Goal: Task Accomplishment & Management: Manage account settings

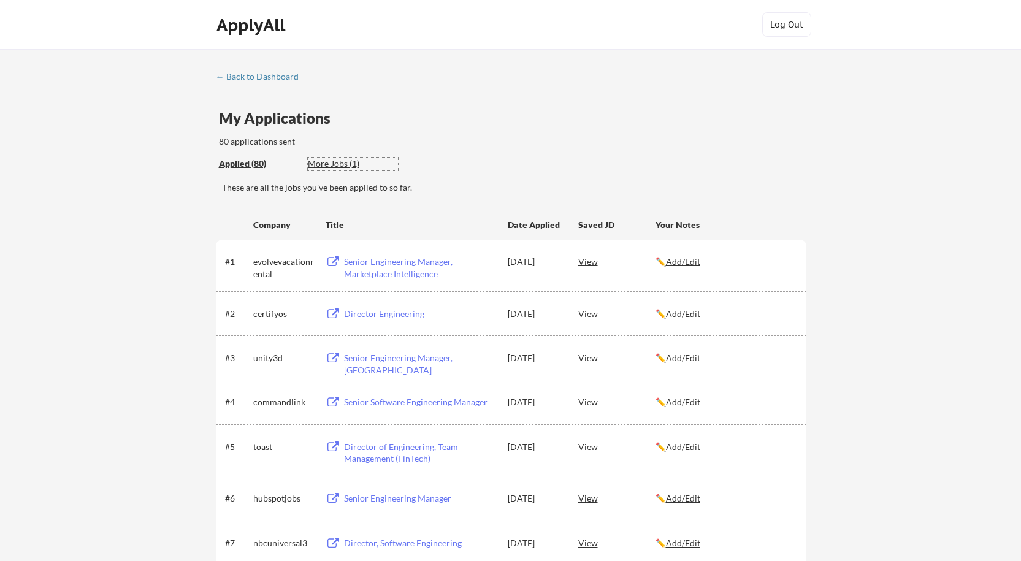
click at [338, 163] on div "More Jobs (1)" at bounding box center [353, 164] width 90 height 12
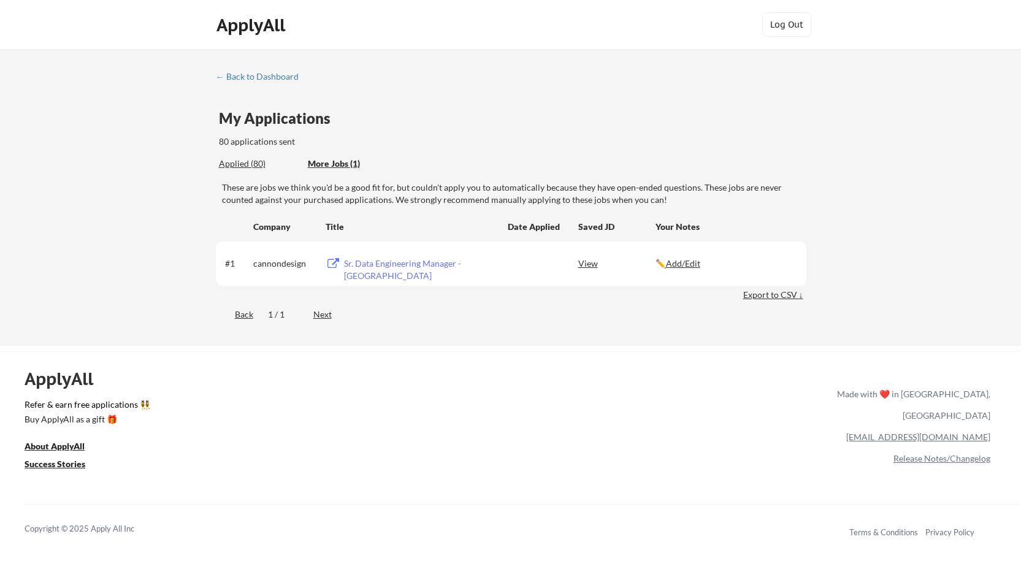
click at [592, 267] on div "View" at bounding box center [616, 263] width 77 height 22
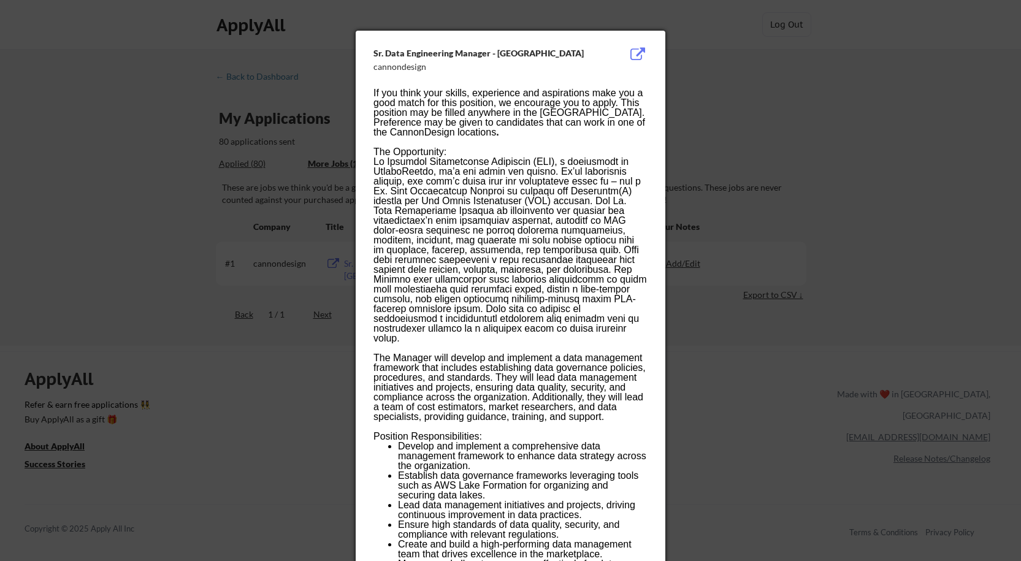
click at [711, 209] on div at bounding box center [510, 280] width 1021 height 561
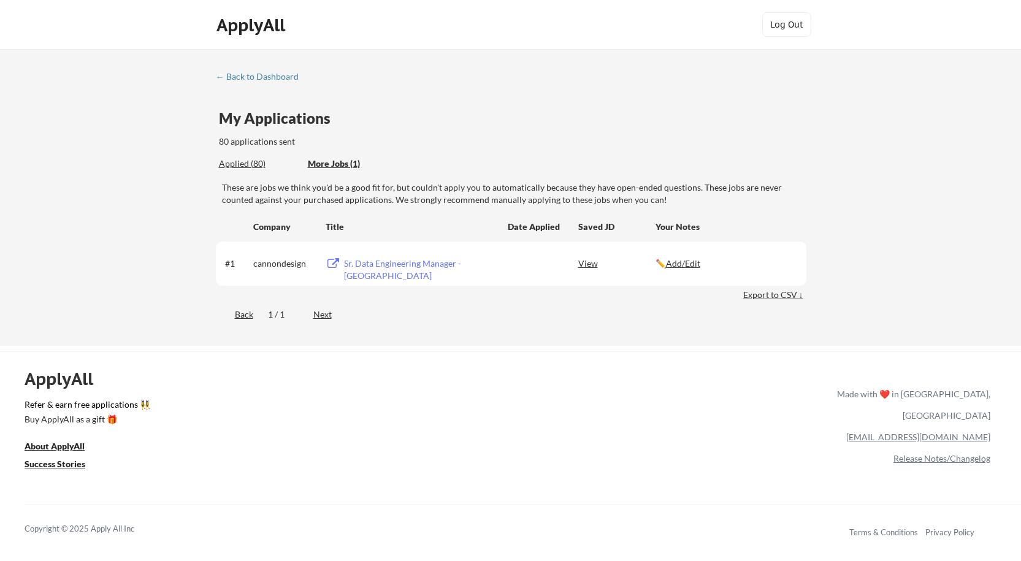
click at [426, 263] on div "Sr. Data Engineering Manager - FOS" at bounding box center [420, 270] width 152 height 24
click at [256, 171] on div "Applied (80) More Jobs (1)" at bounding box center [308, 164] width 179 height 25
click at [256, 168] on div "Applied (80)" at bounding box center [259, 164] width 80 height 12
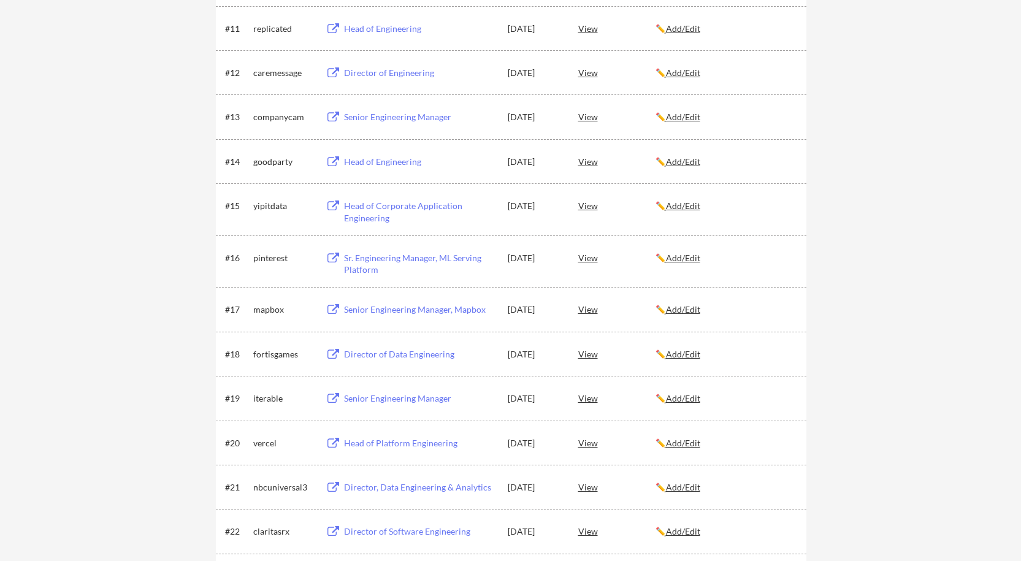
scroll to position [736, 0]
